Goal: Check status: Check status

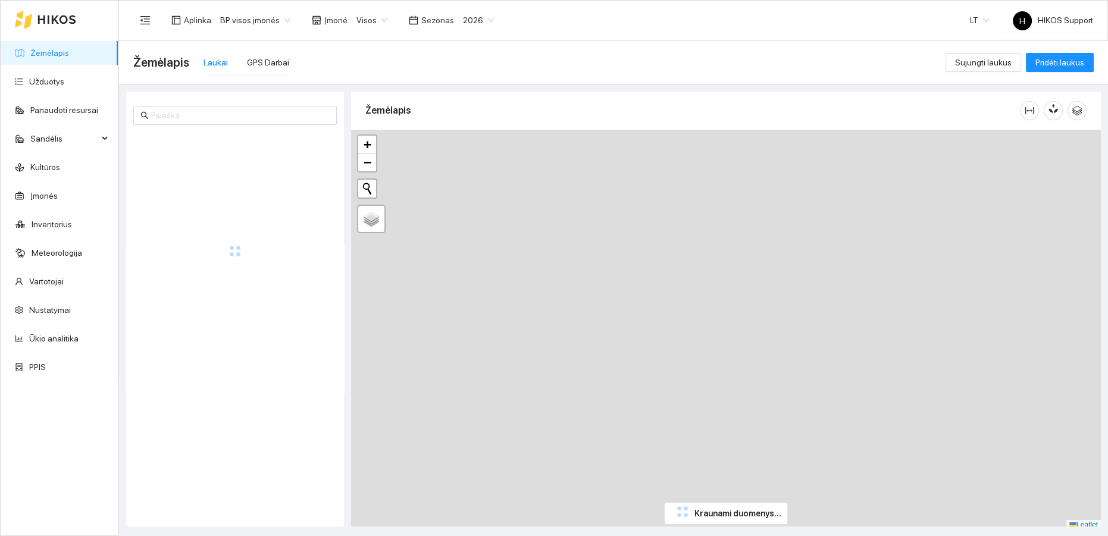
click at [260, 21] on span "BP visos įmonės" at bounding box center [255, 20] width 70 height 18
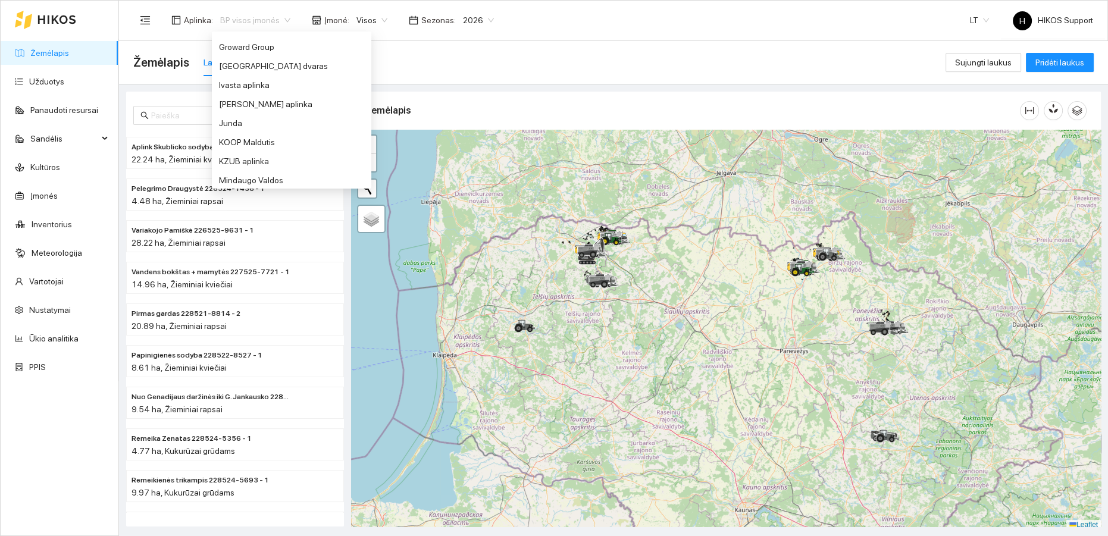
scroll to position [335, 0]
click at [239, 106] on div "Junda" at bounding box center [291, 108] width 145 height 13
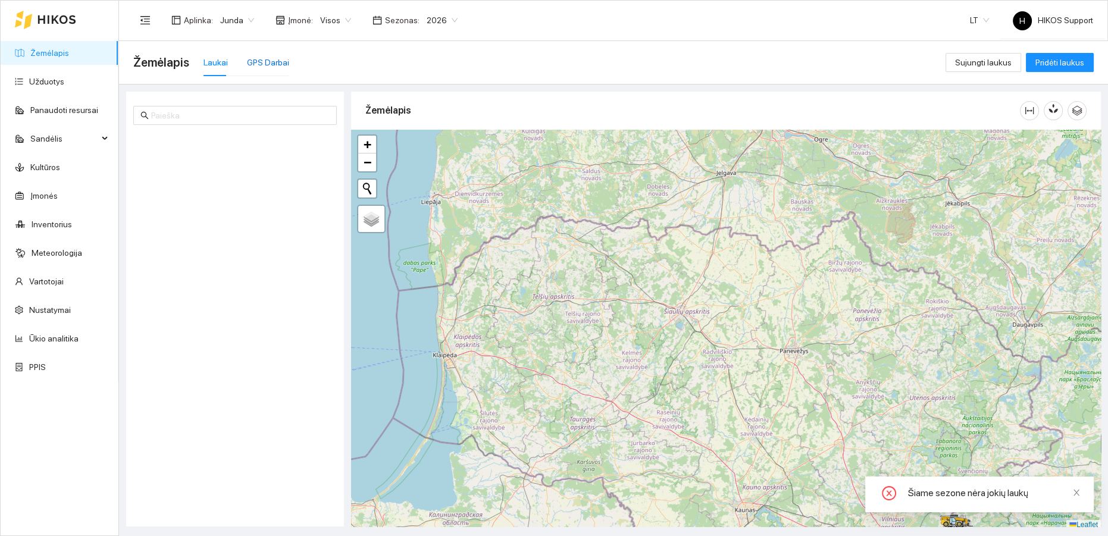
click at [258, 66] on div "GPS Darbai" at bounding box center [268, 62] width 42 height 13
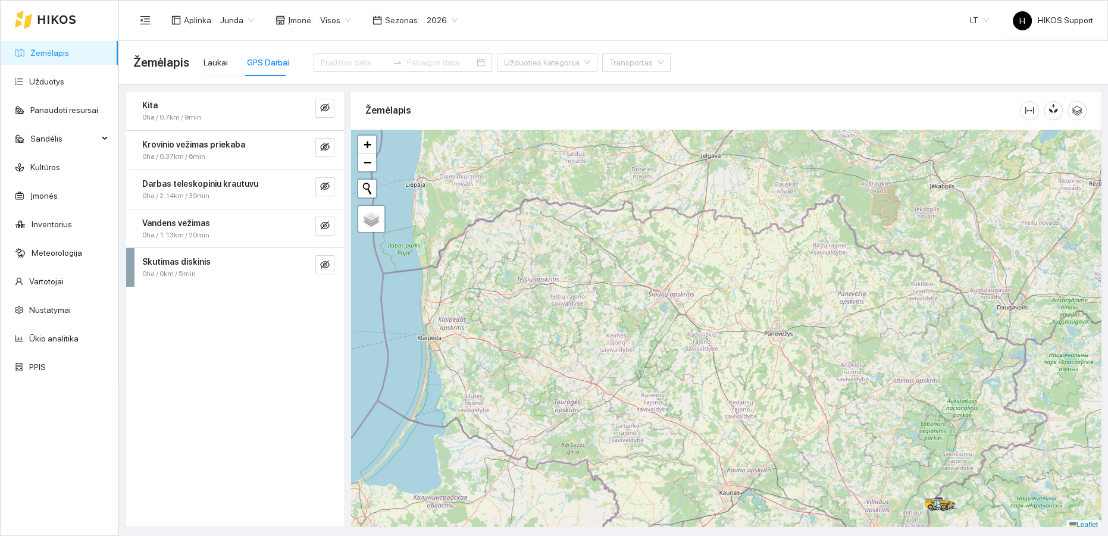
scroll to position [3, 0]
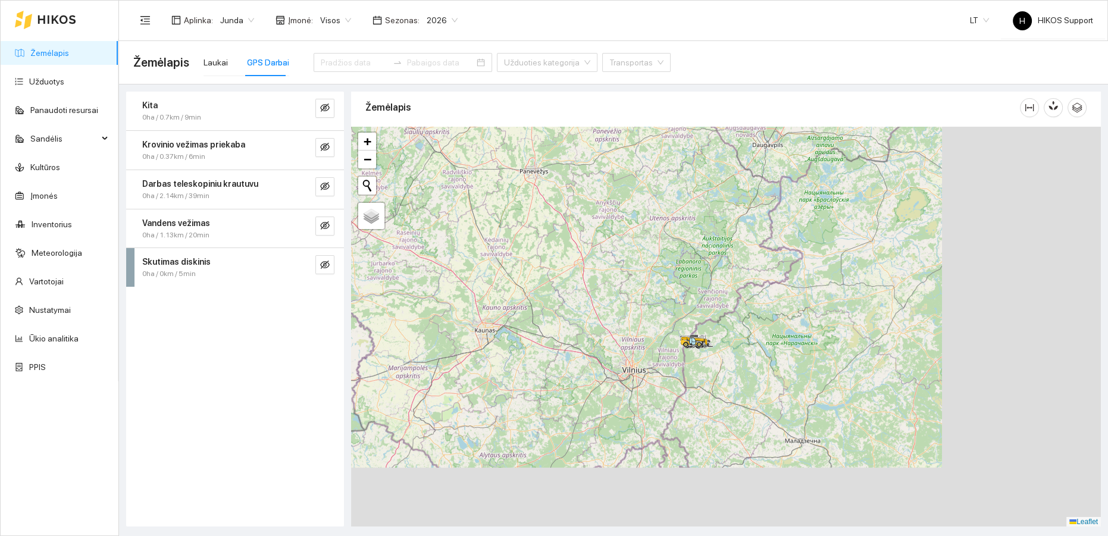
drag, startPoint x: 859, startPoint y: 381, endPoint x: 588, endPoint y: 200, distance: 325.5
click at [588, 200] on div at bounding box center [726, 327] width 750 height 400
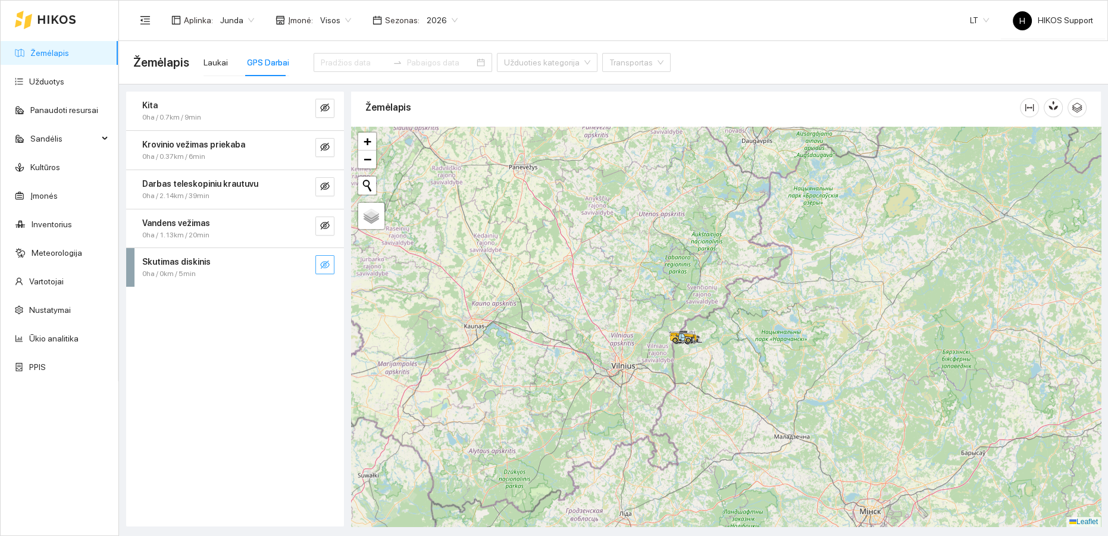
click at [324, 260] on icon "eye-invisible" at bounding box center [325, 265] width 10 height 10
click at [300, 262] on icon "search" at bounding box center [301, 265] width 10 height 10
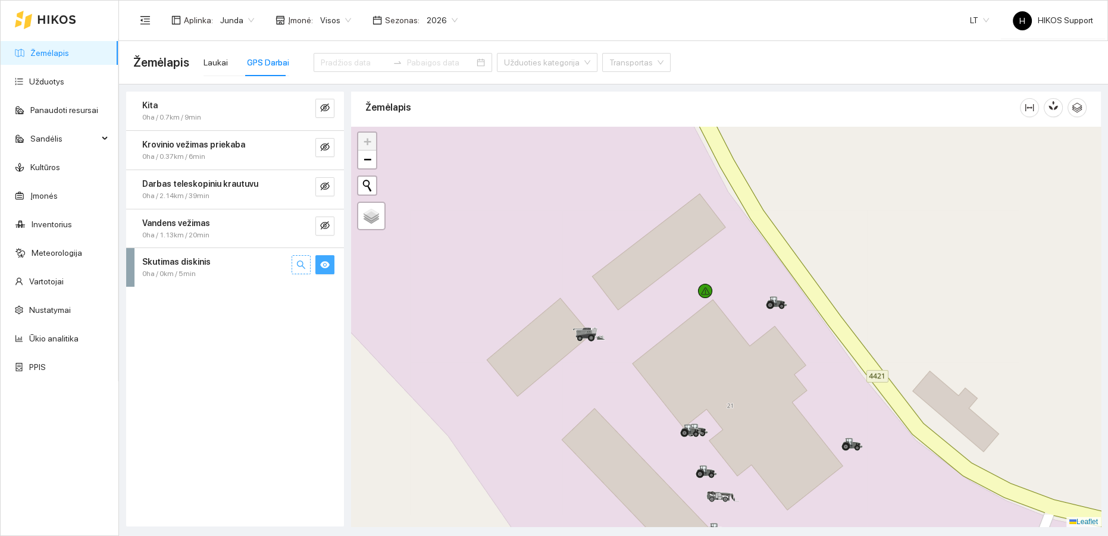
click at [447, 20] on span "2026" at bounding box center [442, 20] width 31 height 18
click at [432, 142] on div "2025" at bounding box center [433, 138] width 30 height 13
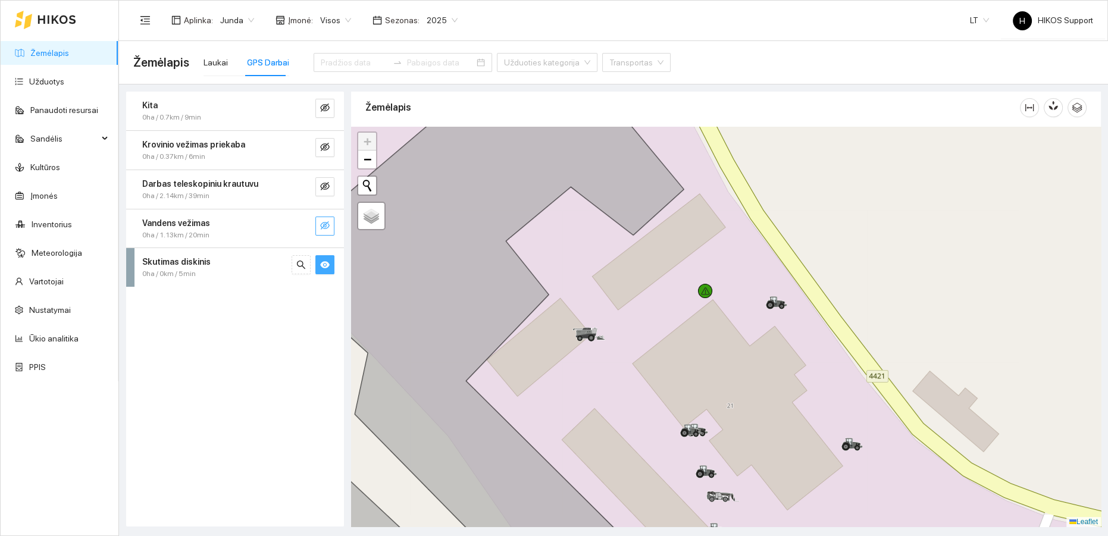
drag, startPoint x: 328, startPoint y: 222, endPoint x: 324, endPoint y: 211, distance: 11.9
click at [328, 222] on icon "eye-invisible" at bounding box center [325, 226] width 10 height 10
click at [325, 186] on icon "eye-invisible" at bounding box center [325, 186] width 10 height 10
click at [325, 148] on icon "eye-invisible" at bounding box center [325, 147] width 10 height 10
click at [328, 107] on button "button" at bounding box center [324, 108] width 19 height 19
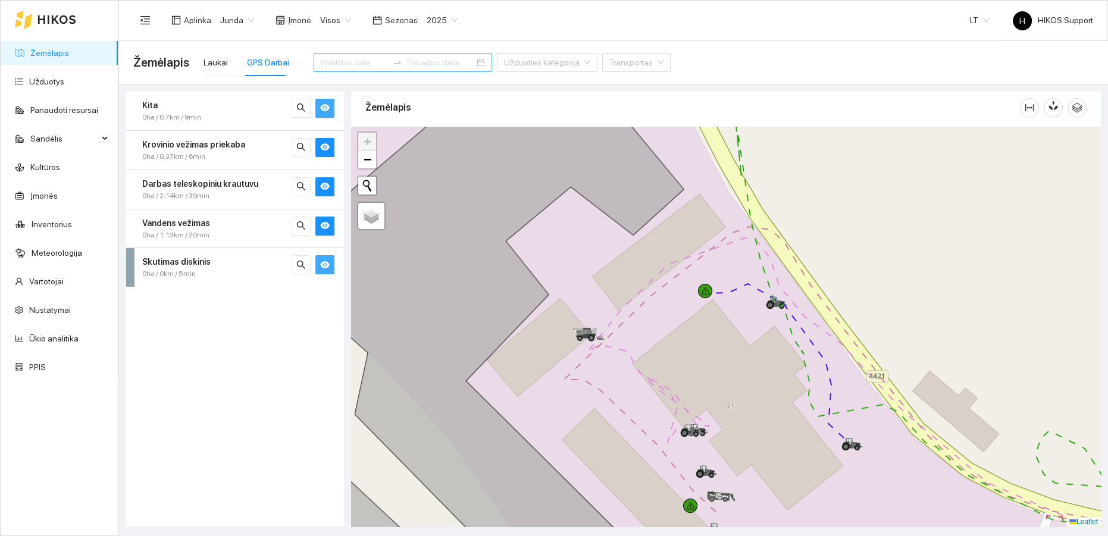
click at [331, 62] on input at bounding box center [354, 62] width 67 height 13
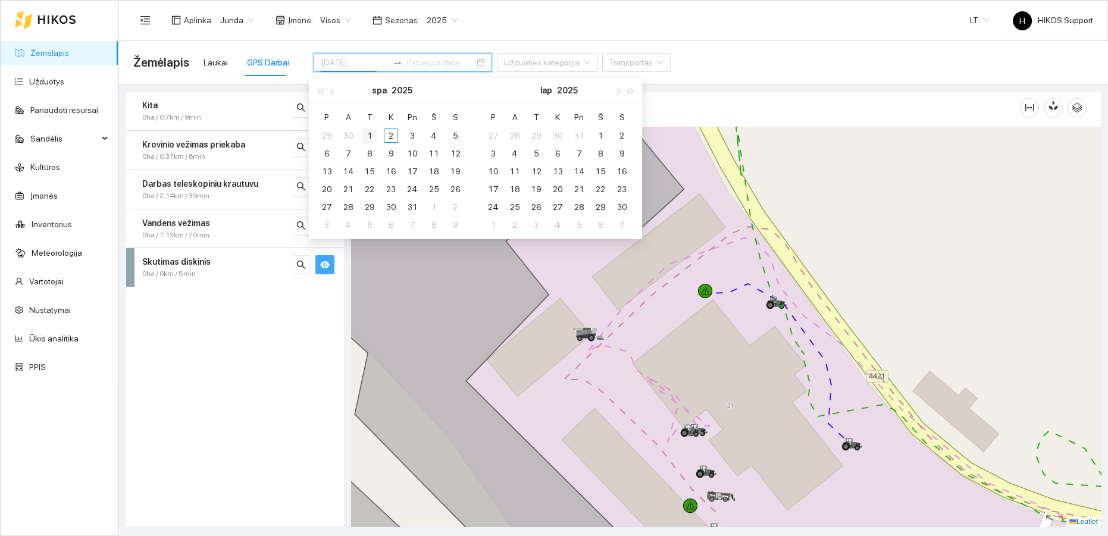
type input "[DATE]"
click at [335, 92] on button "button" at bounding box center [333, 91] width 13 height 24
type input "[DATE]"
drag, startPoint x: 367, startPoint y: 189, endPoint x: 368, endPoint y: 196, distance: 7.2
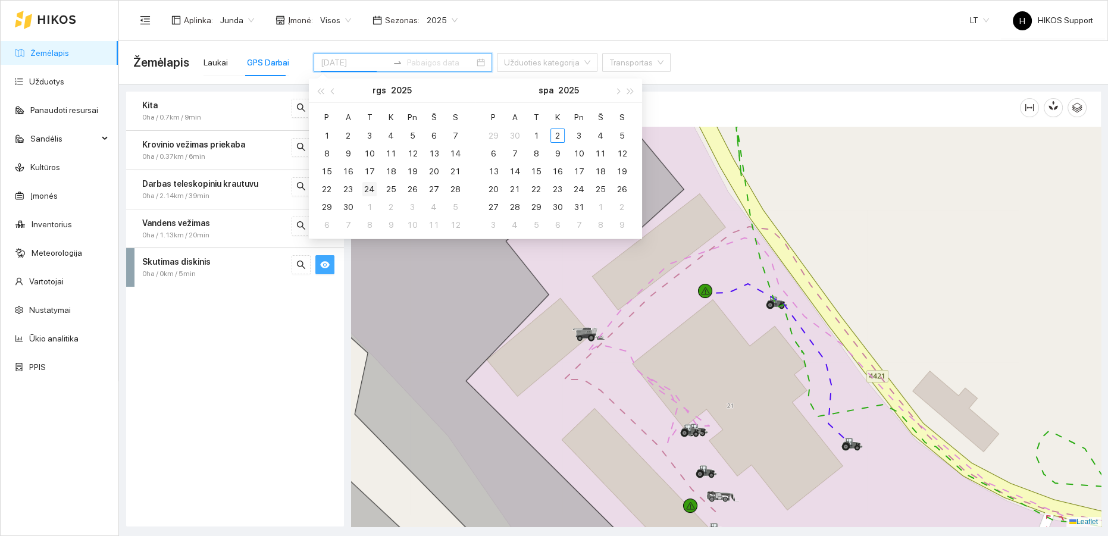
click at [368, 189] on div "24" at bounding box center [369, 189] width 14 height 14
type input "[DATE]"
click at [352, 205] on div "30" at bounding box center [348, 207] width 14 height 14
type input "[DATE]"
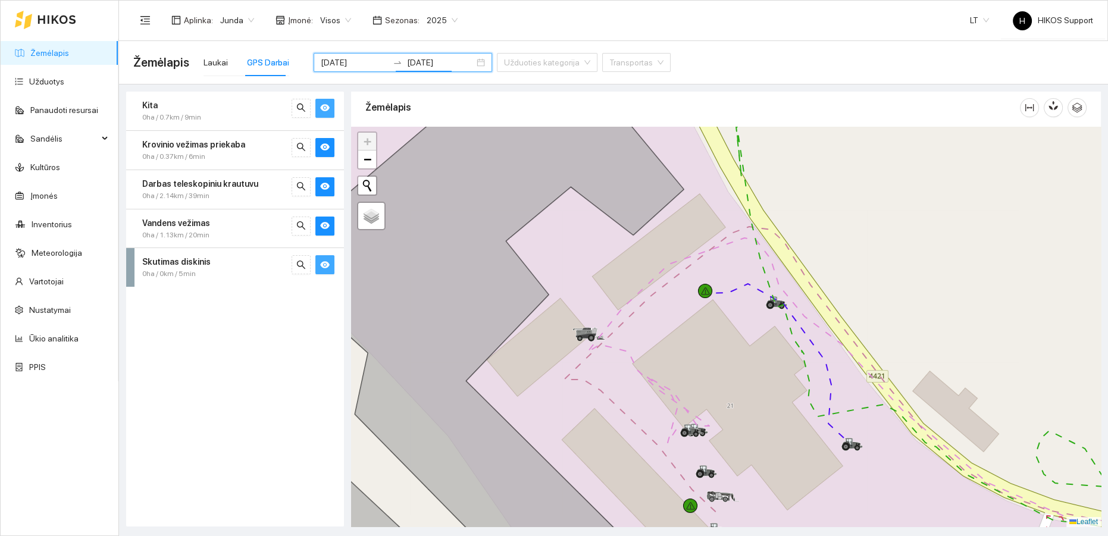
click at [488, 16] on div "Aplinka : Junda Įmonė : Visos Sezonas : 2025 LT H HIKOS Support" at bounding box center [613, 20] width 960 height 39
click at [821, 268] on div at bounding box center [726, 327] width 750 height 400
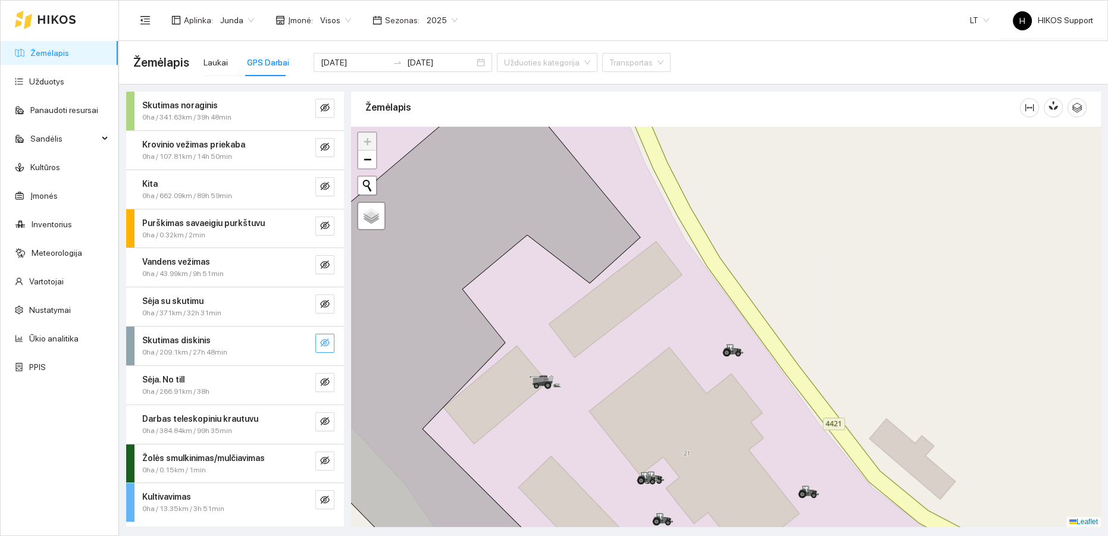
click at [325, 335] on button "button" at bounding box center [324, 343] width 19 height 19
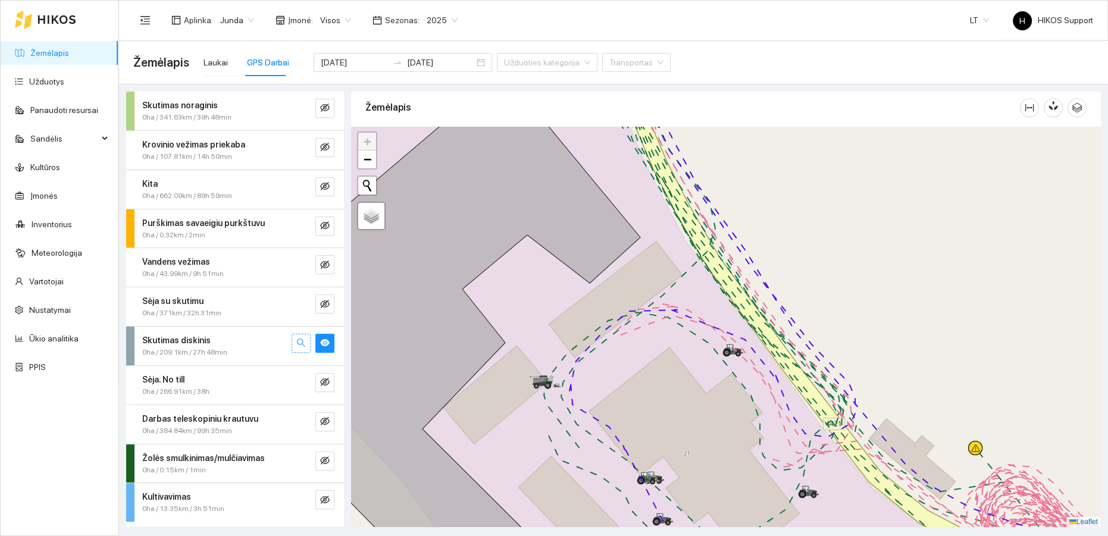
click at [305, 341] on icon "search" at bounding box center [301, 343] width 10 height 10
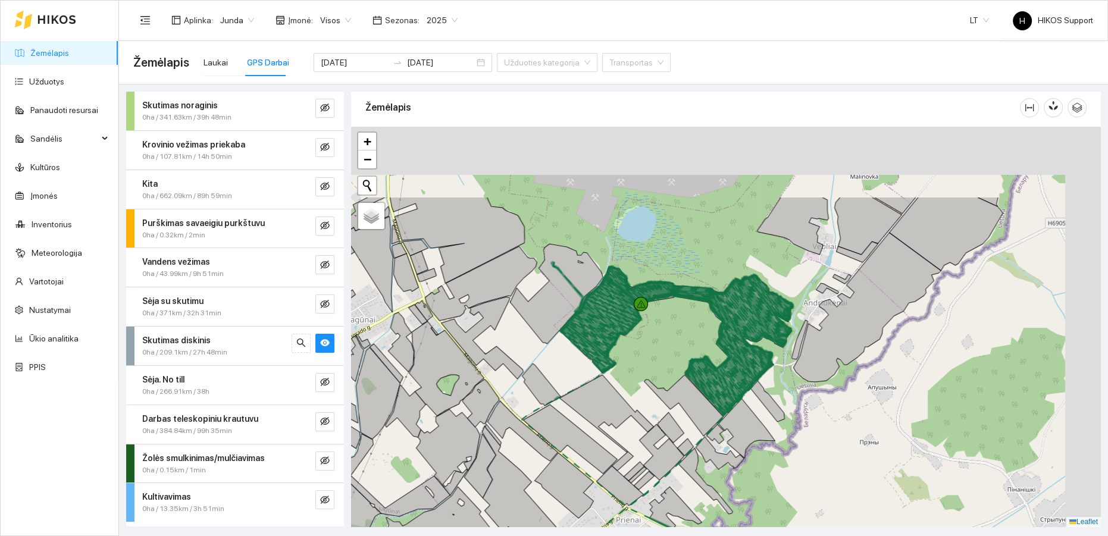
drag, startPoint x: 685, startPoint y: 313, endPoint x: 601, endPoint y: 375, distance: 104.7
click at [603, 377] on div at bounding box center [726, 327] width 750 height 400
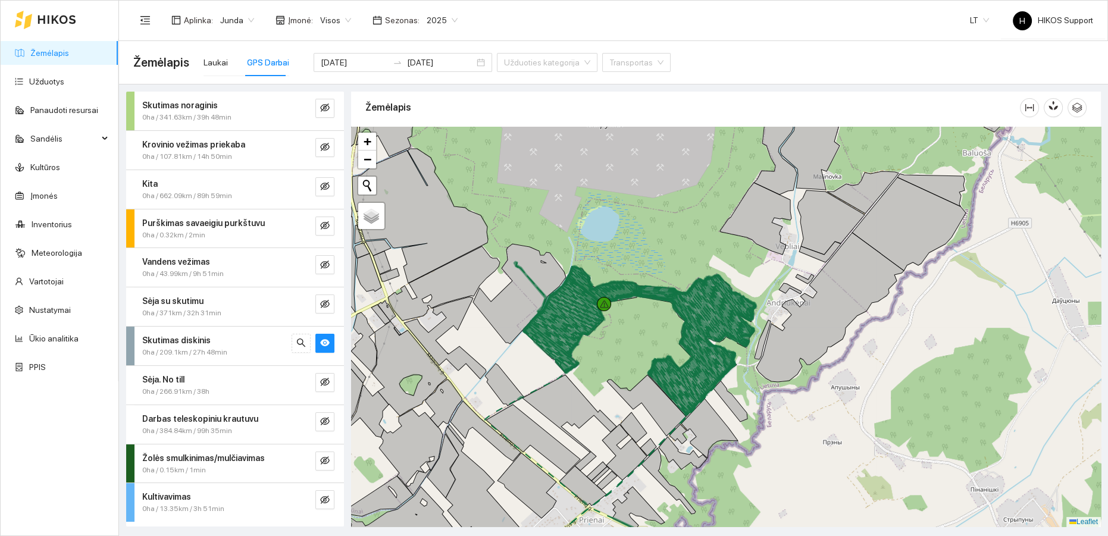
click at [239, 340] on div "Skutimas diskinis" at bounding box center [215, 340] width 146 height 13
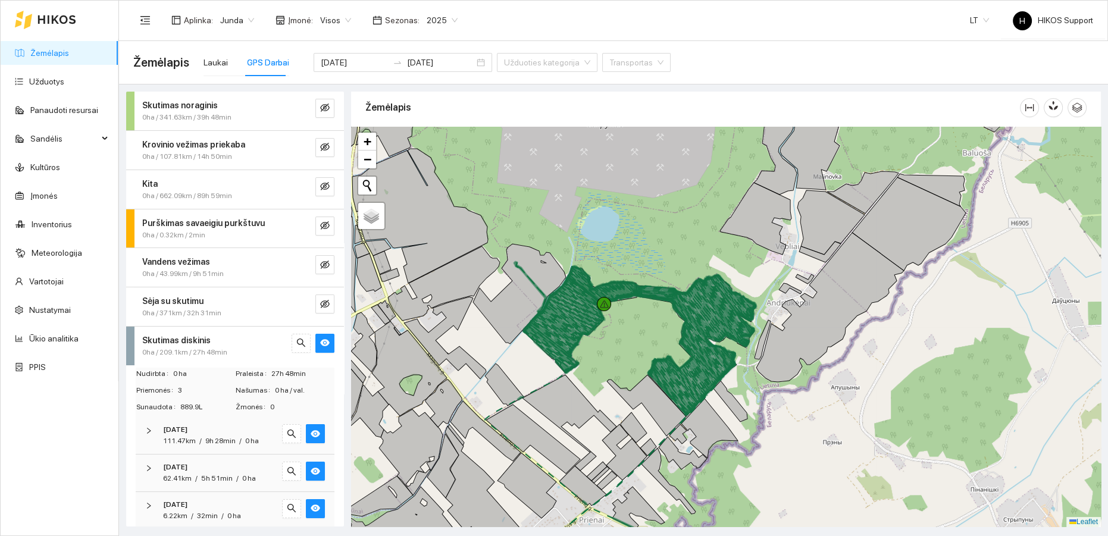
click at [239, 340] on div "Skutimas diskinis" at bounding box center [215, 340] width 146 height 13
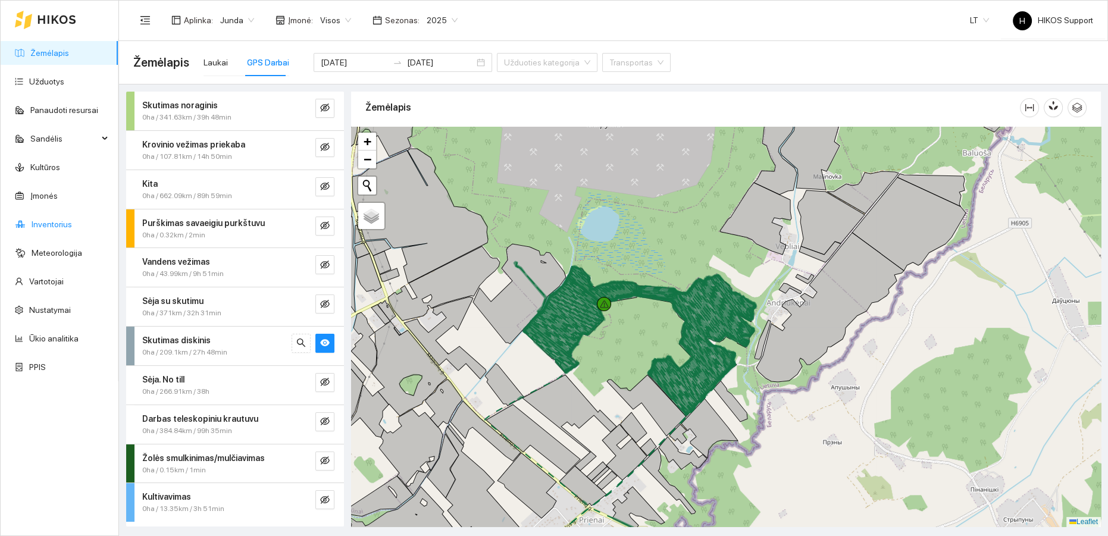
click at [45, 225] on link "Inventorius" at bounding box center [52, 225] width 40 height 10
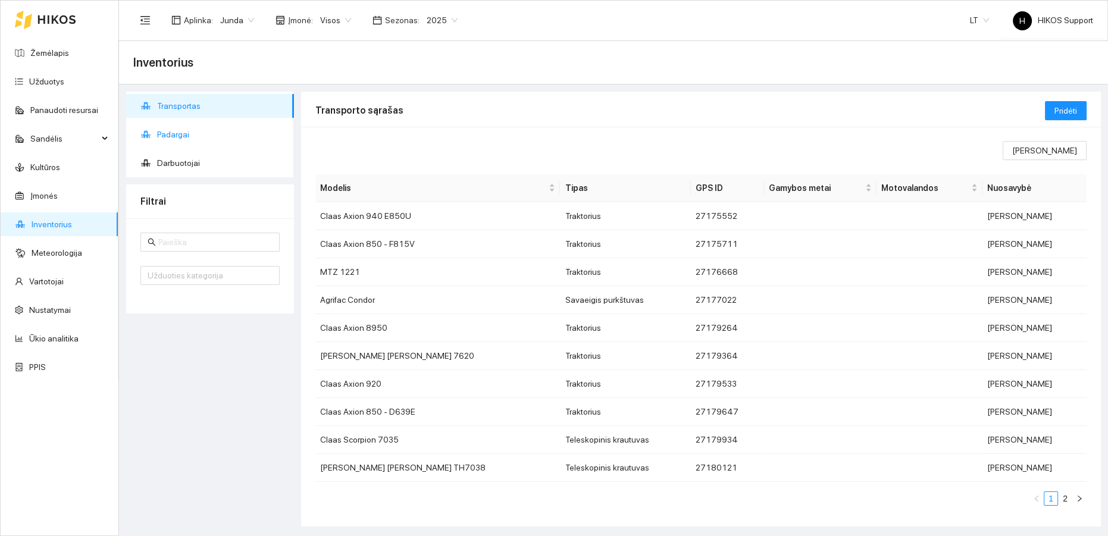
click at [173, 128] on span "Padargai" at bounding box center [220, 135] width 127 height 24
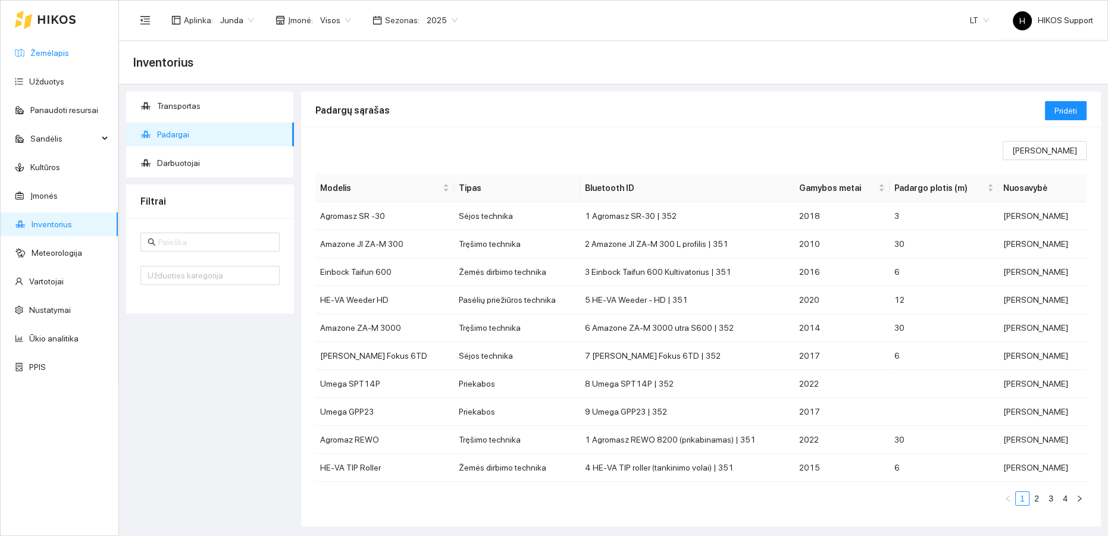
click at [46, 48] on link "Žemėlapis" at bounding box center [49, 53] width 39 height 10
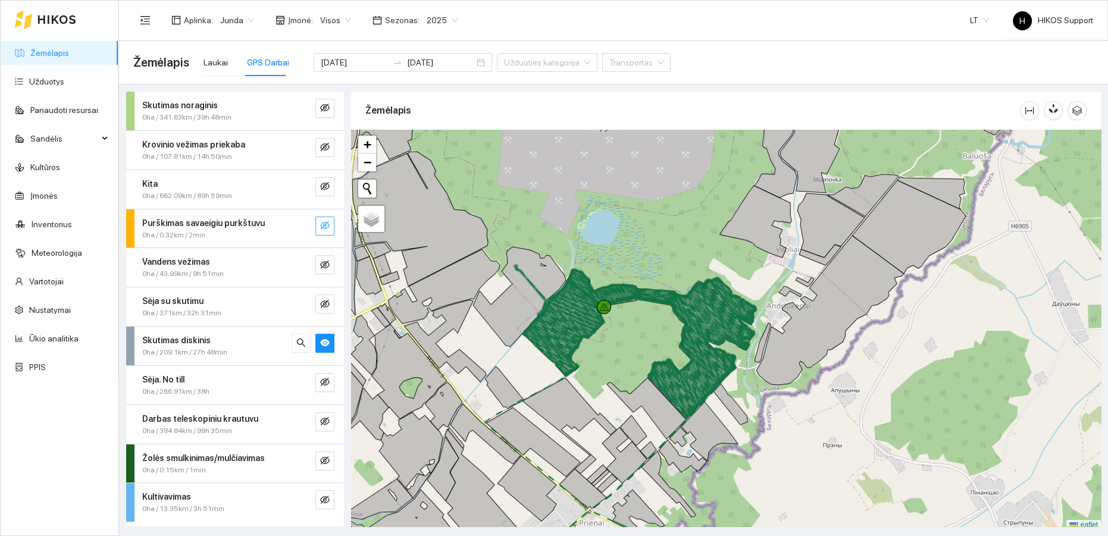
click at [325, 222] on icon "eye-invisible" at bounding box center [325, 225] width 10 height 8
click at [303, 226] on icon "search" at bounding box center [301, 226] width 10 height 10
click at [325, 381] on icon "eye-invisible" at bounding box center [325, 382] width 10 height 10
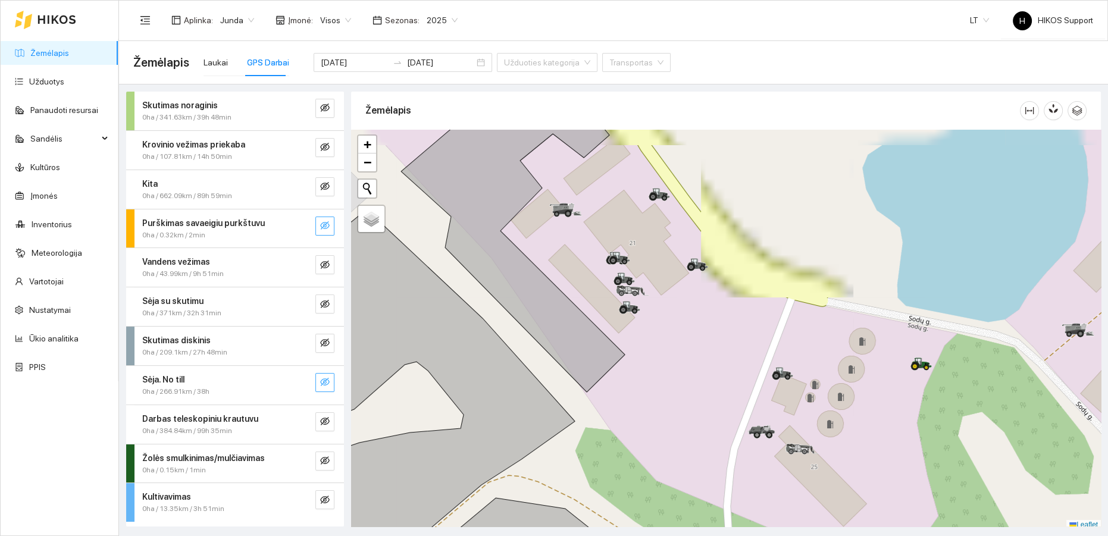
click at [306, 378] on div at bounding box center [300, 382] width 19 height 19
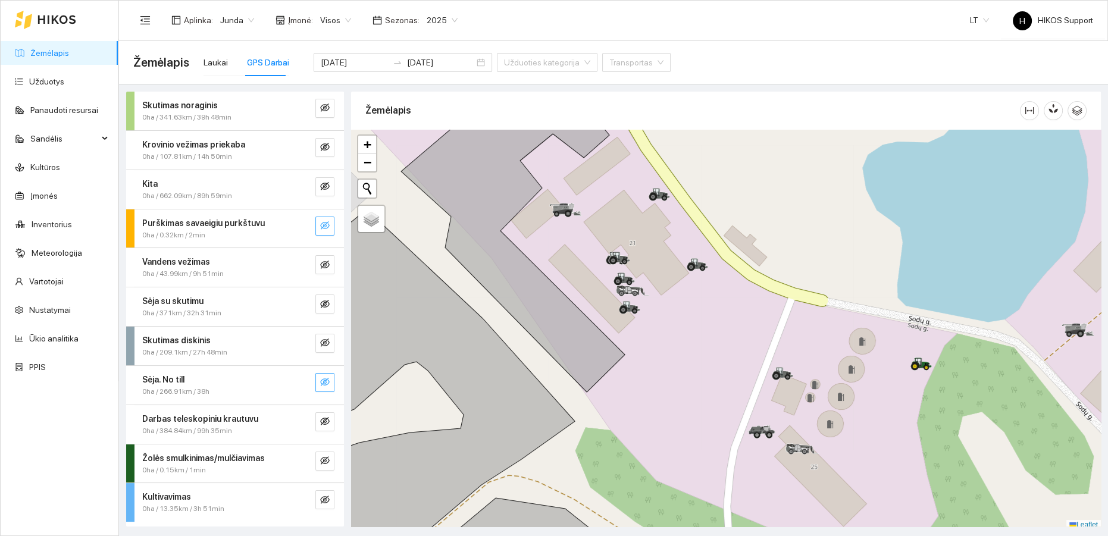
click at [324, 381] on icon "eye-invisible" at bounding box center [325, 382] width 10 height 8
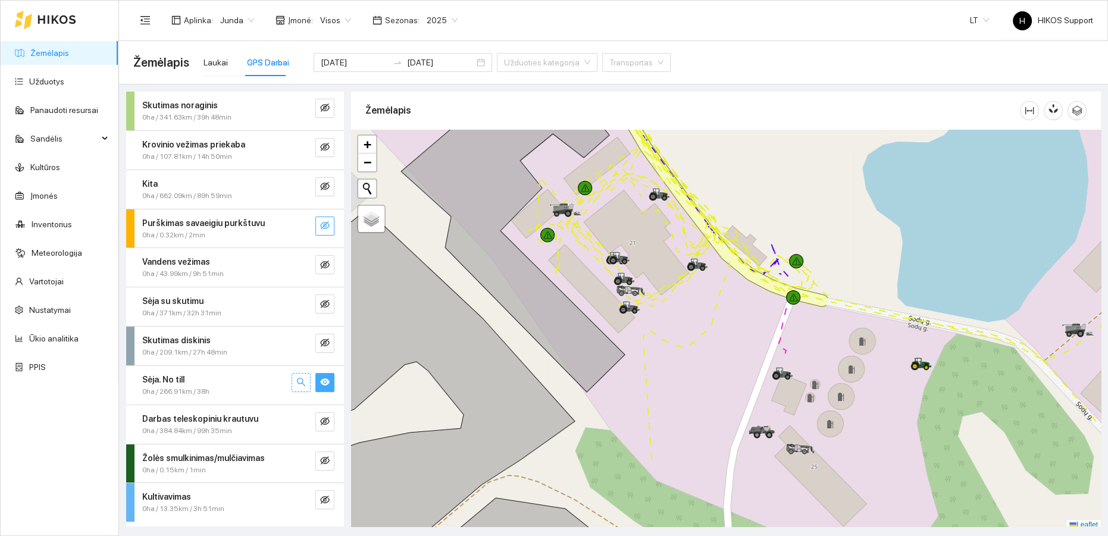
click at [296, 383] on icon "search" at bounding box center [301, 382] width 10 height 10
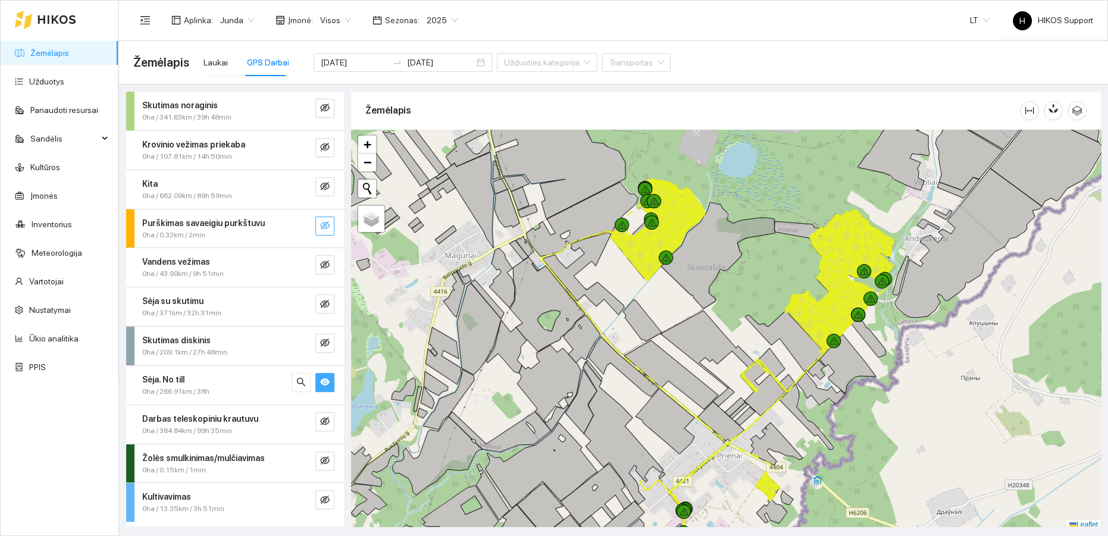
scroll to position [3, 0]
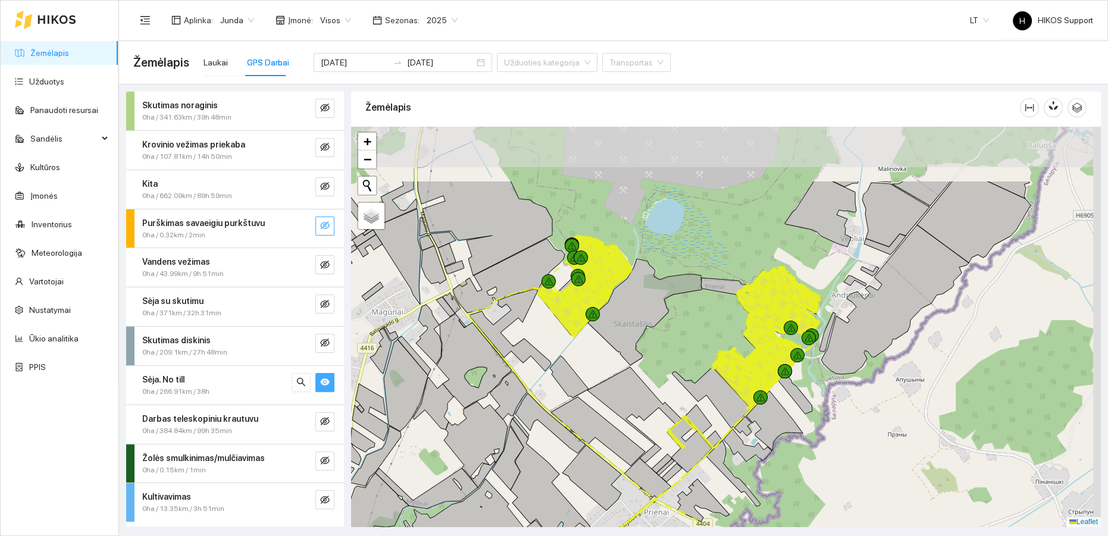
drag, startPoint x: 612, startPoint y: 322, endPoint x: 529, endPoint y: 374, distance: 97.2
click at [533, 383] on div at bounding box center [726, 327] width 750 height 400
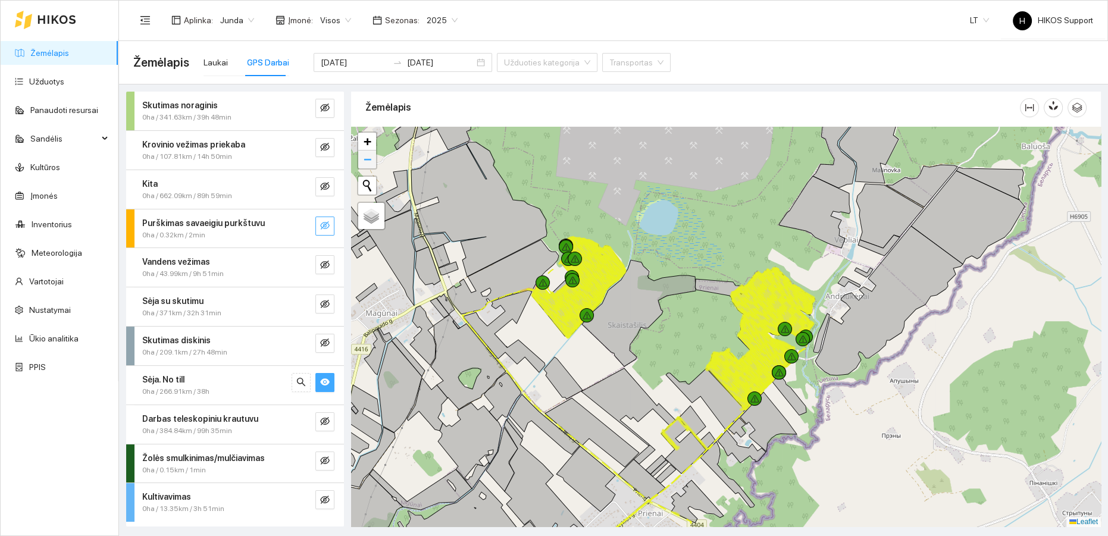
click at [366, 158] on span "−" at bounding box center [367, 159] width 8 height 15
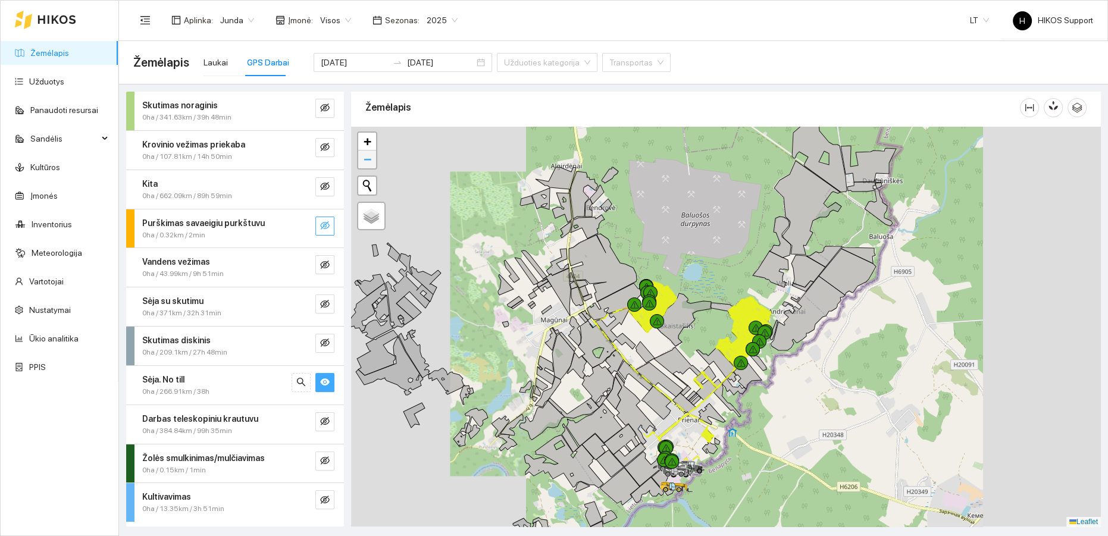
click at [365, 158] on span "−" at bounding box center [367, 159] width 8 height 15
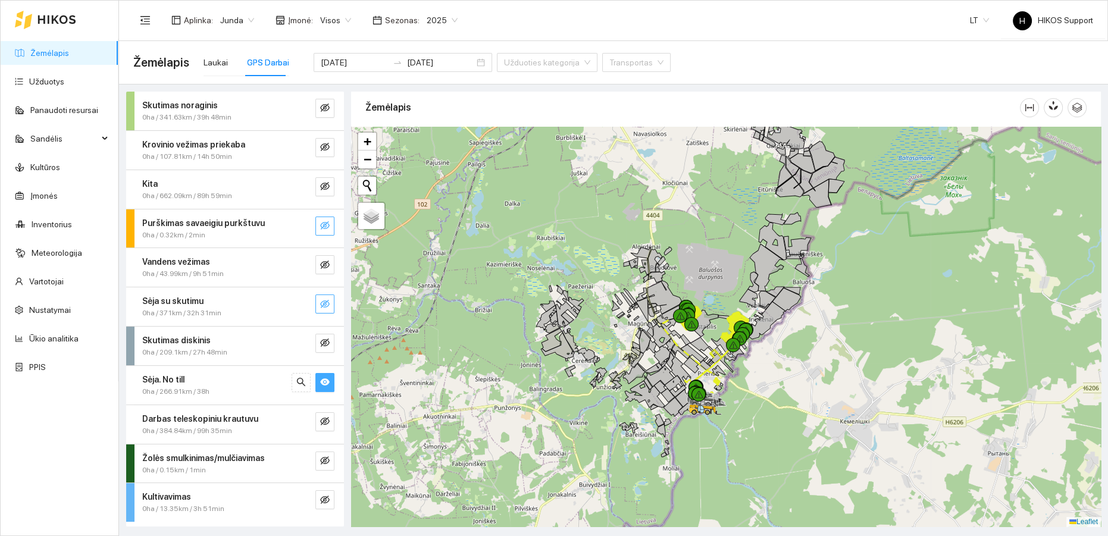
click at [320, 297] on button "button" at bounding box center [324, 303] width 19 height 19
click at [366, 140] on span "+" at bounding box center [367, 141] width 8 height 15
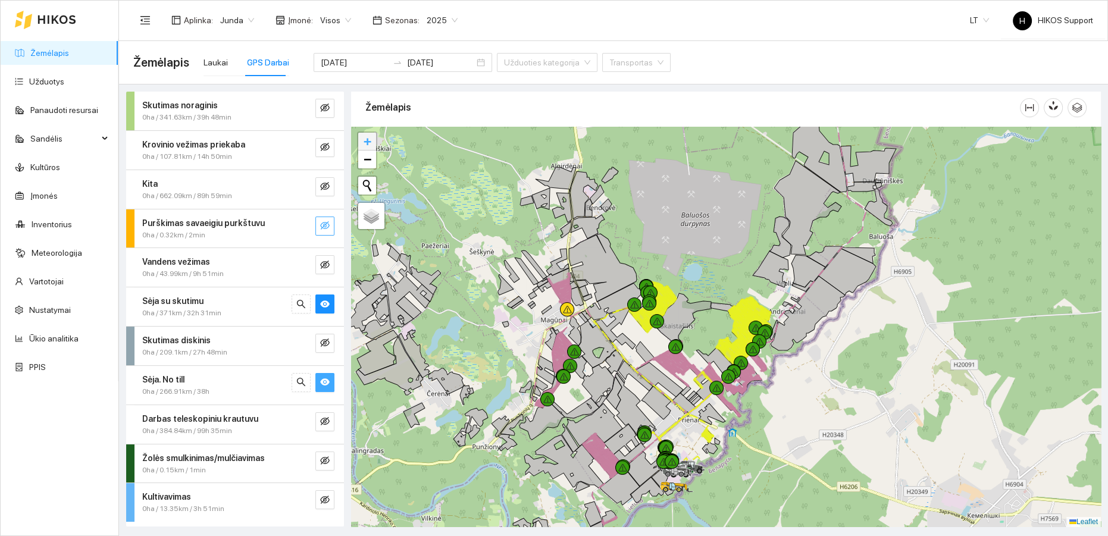
click at [366, 139] on span "+" at bounding box center [367, 141] width 8 height 15
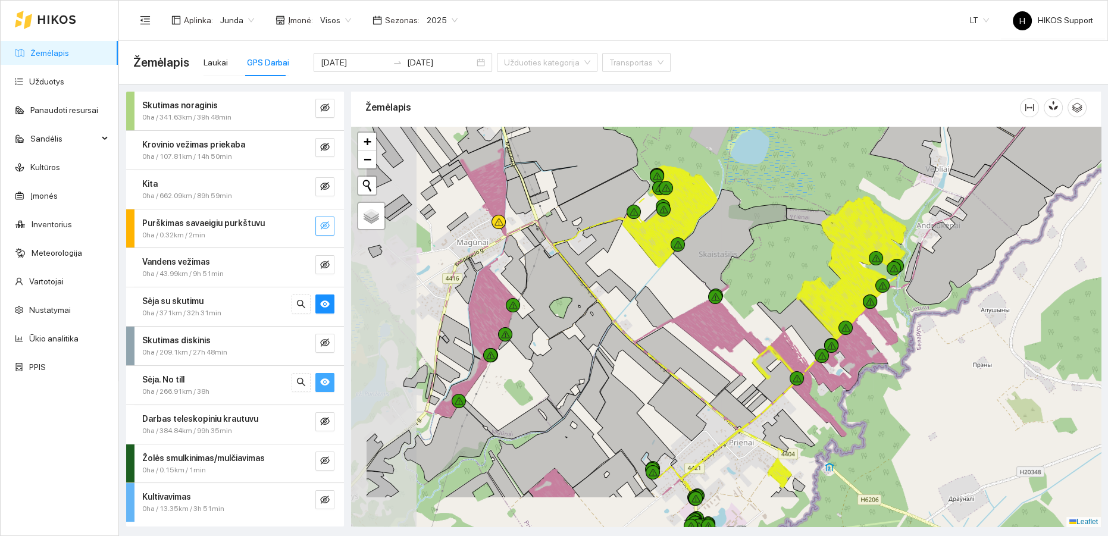
drag, startPoint x: 702, startPoint y: 328, endPoint x: 766, endPoint y: 268, distance: 87.5
click at [766, 268] on div at bounding box center [726, 327] width 750 height 400
